Goal: Transaction & Acquisition: Purchase product/service

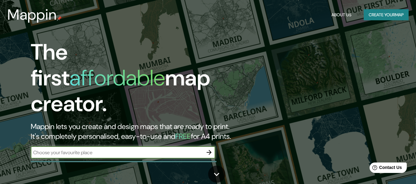
type input "r"
type input "acabados shuma"
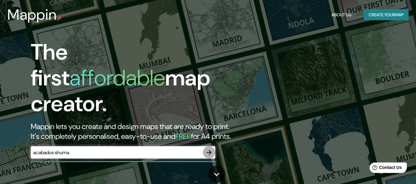
click at [206, 149] on icon "button" at bounding box center [209, 152] width 7 height 7
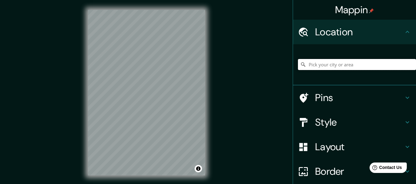
click at [331, 66] on input "Pick your city or area" at bounding box center [357, 64] width 118 height 11
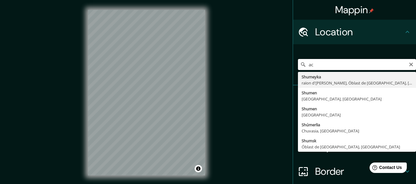
type input "a"
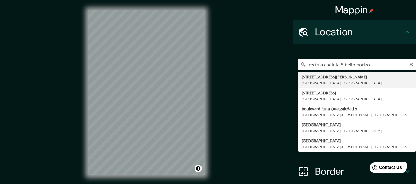
type input "[STREET_ADDRESS][PERSON_NAME]"
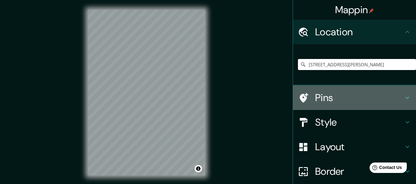
click at [337, 97] on h4 "Pins" at bounding box center [360, 98] width 89 height 12
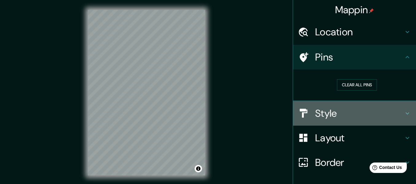
click at [343, 121] on div "Style" at bounding box center [354, 113] width 123 height 25
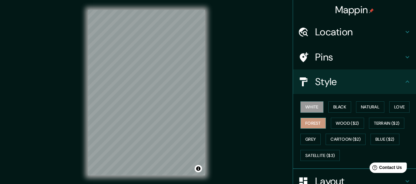
click at [301, 126] on button "Forest" at bounding box center [314, 123] width 26 height 11
drag, startPoint x: 158, startPoint y: 94, endPoint x: 155, endPoint y: 88, distance: 6.8
click at [155, 88] on div at bounding box center [156, 89] width 5 height 5
drag, startPoint x: 156, startPoint y: 91, endPoint x: 161, endPoint y: 104, distance: 13.8
click at [161, 104] on div at bounding box center [161, 102] width 5 height 5
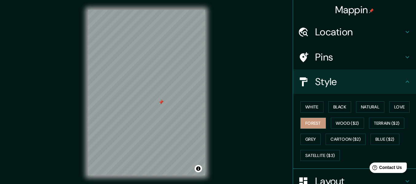
click at [161, 104] on div at bounding box center [161, 102] width 5 height 5
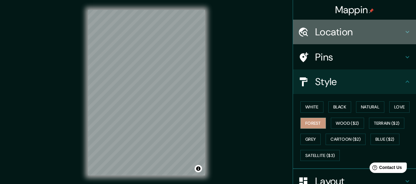
click at [373, 31] on h4 "Location" at bounding box center [360, 32] width 89 height 12
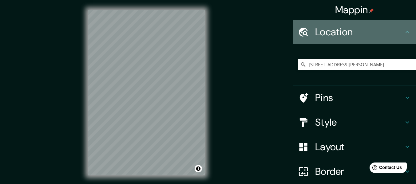
click at [373, 31] on h4 "Location" at bounding box center [360, 32] width 89 height 12
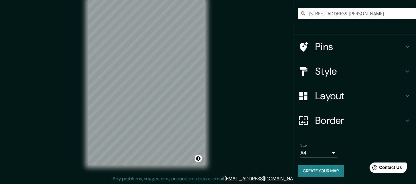
scroll to position [11, 0]
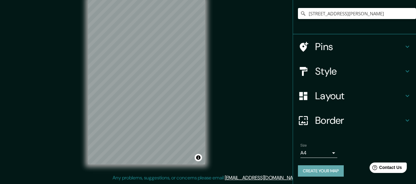
click at [335, 171] on button "Create your map" at bounding box center [321, 171] width 46 height 11
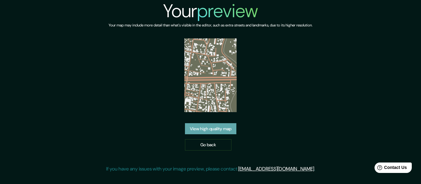
click at [217, 132] on link "View high quality map" at bounding box center [210, 128] width 51 height 11
